Goal: Navigation & Orientation: Find specific page/section

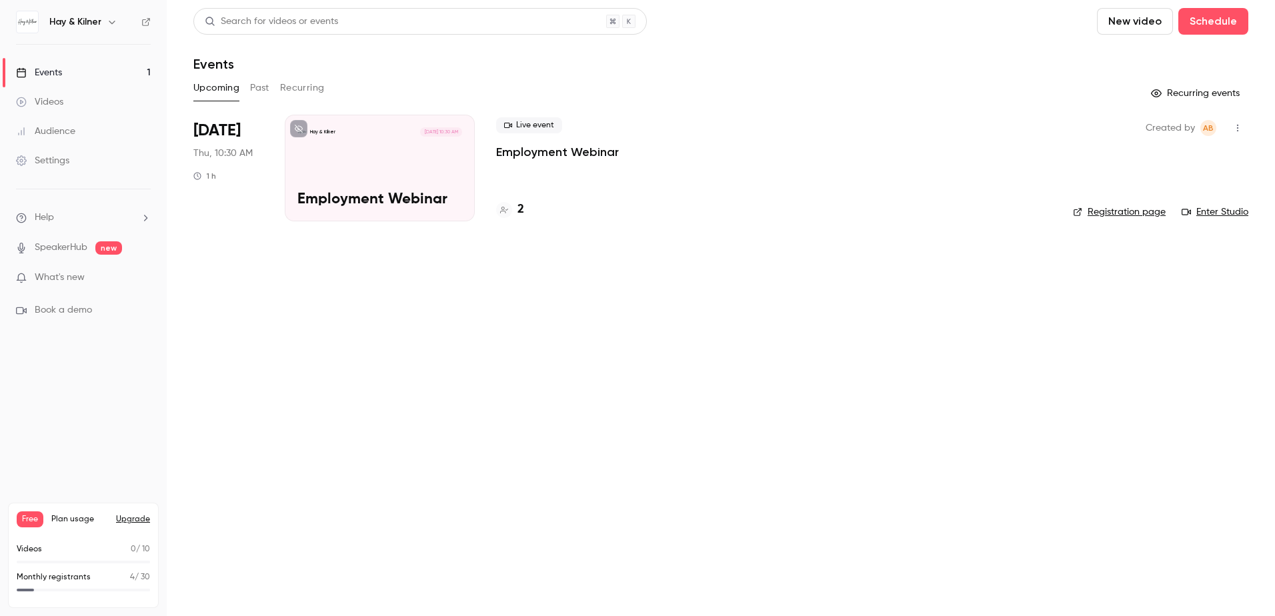
click at [558, 194] on div "Live event Employment Webinar 2" at bounding box center [774, 168] width 556 height 107
click at [511, 214] on div at bounding box center [504, 210] width 16 height 16
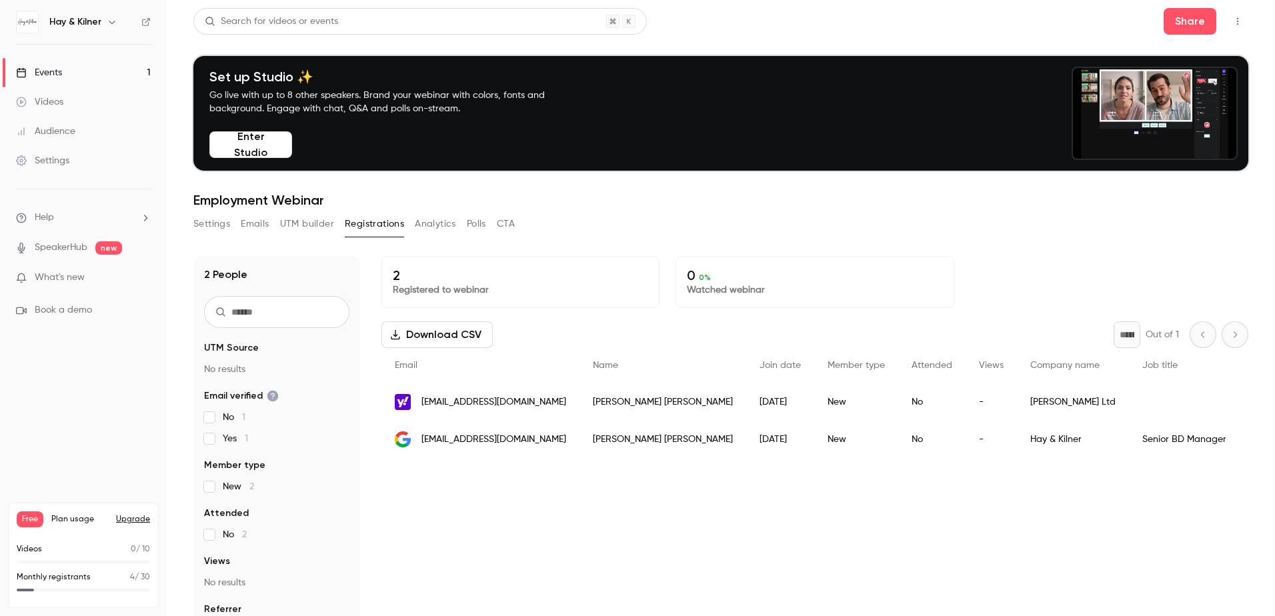
click at [70, 253] on link "SpeakerHub" at bounding box center [61, 248] width 53 height 14
click at [43, 221] on span "Help" at bounding box center [44, 218] width 19 height 14
click at [53, 161] on div at bounding box center [637, 308] width 1275 height 616
click at [58, 129] on div "Audience" at bounding box center [45, 131] width 59 height 13
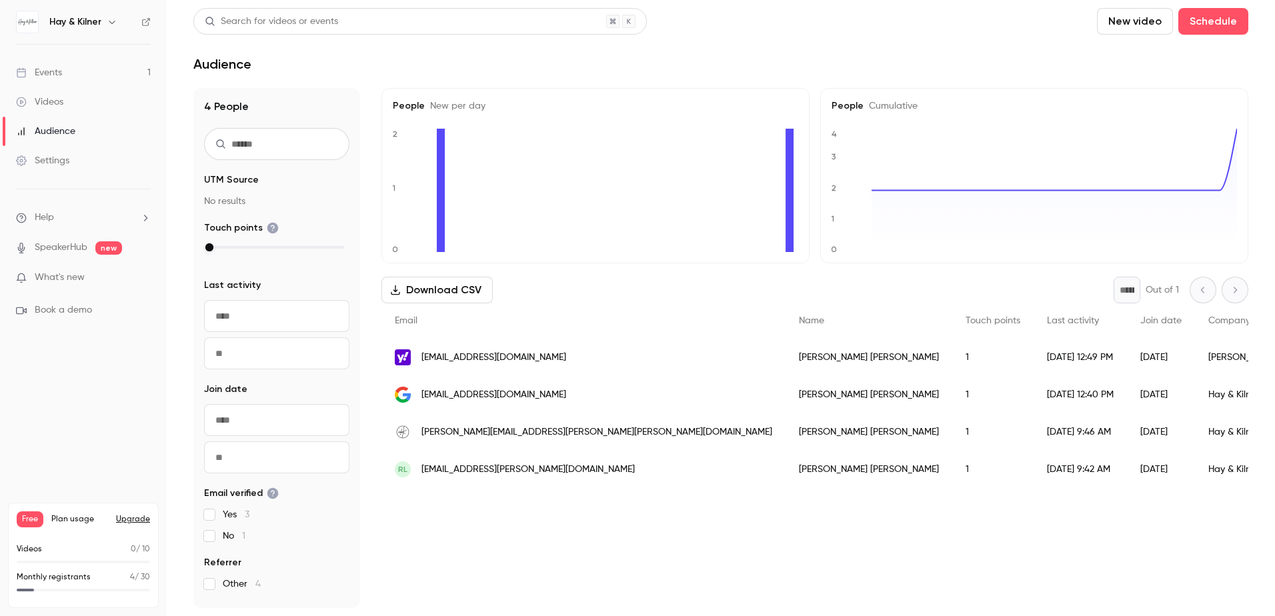
click at [59, 106] on div "Videos" at bounding box center [39, 101] width 47 height 13
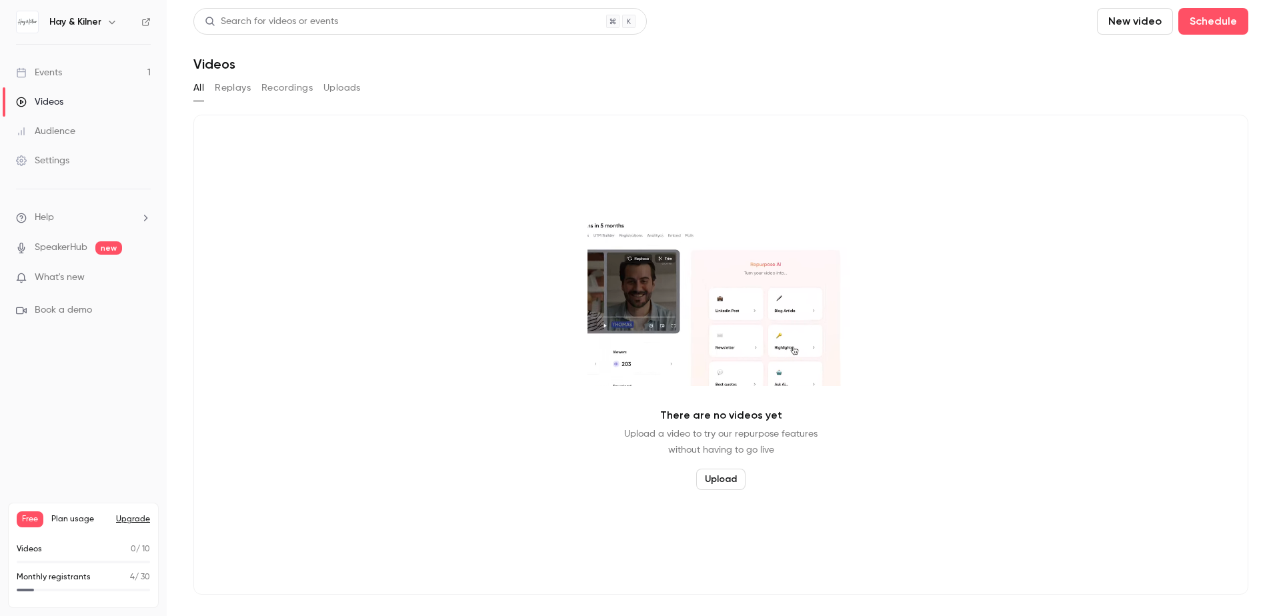
click at [59, 75] on div "Events" at bounding box center [39, 72] width 46 height 13
